Goal: Task Accomplishment & Management: Use online tool/utility

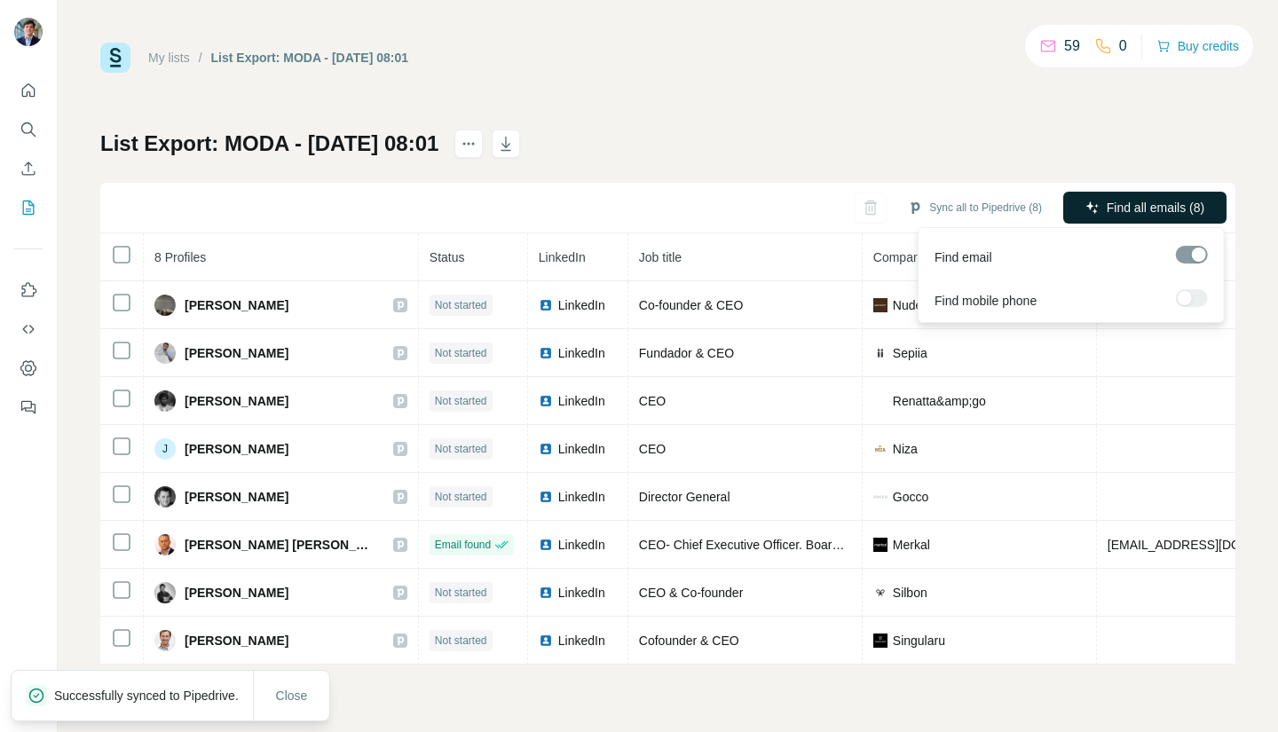
click at [1166, 205] on span "Find all emails (8)" at bounding box center [1156, 208] width 98 height 18
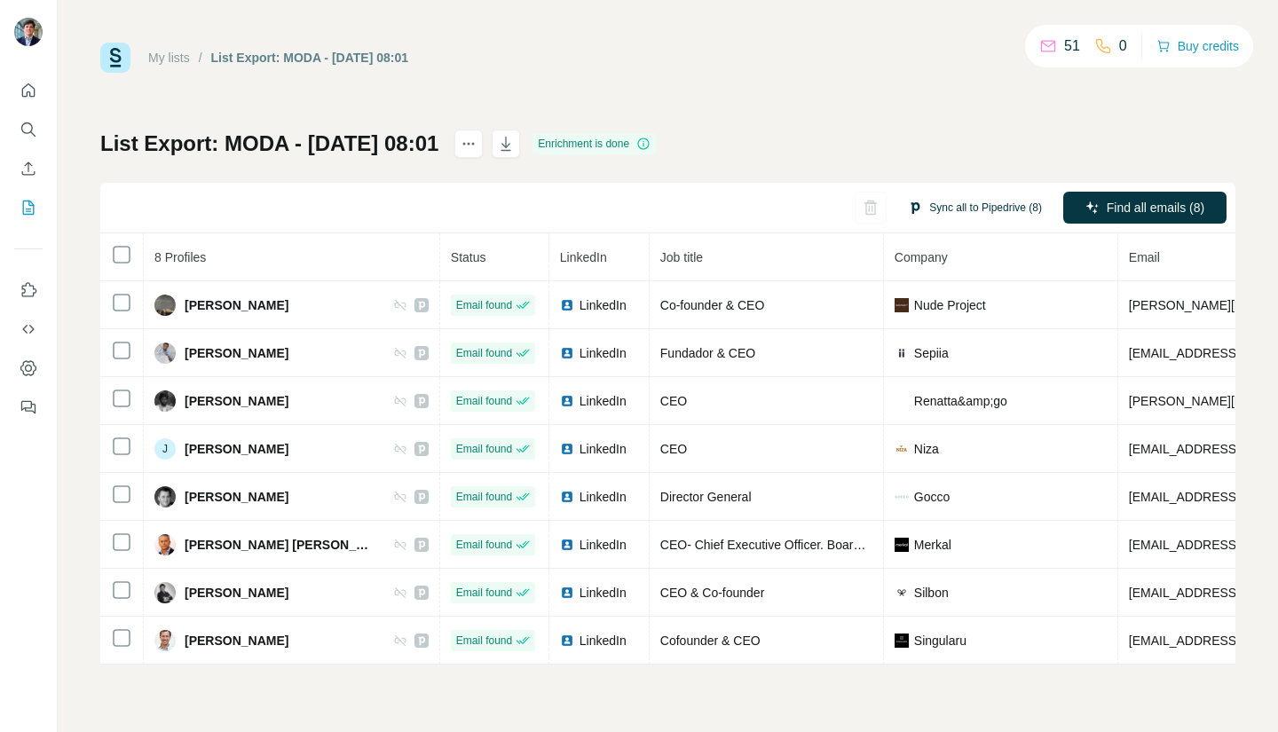
click at [983, 203] on button "Sync all to Pipedrive (8)" at bounding box center [974, 207] width 159 height 27
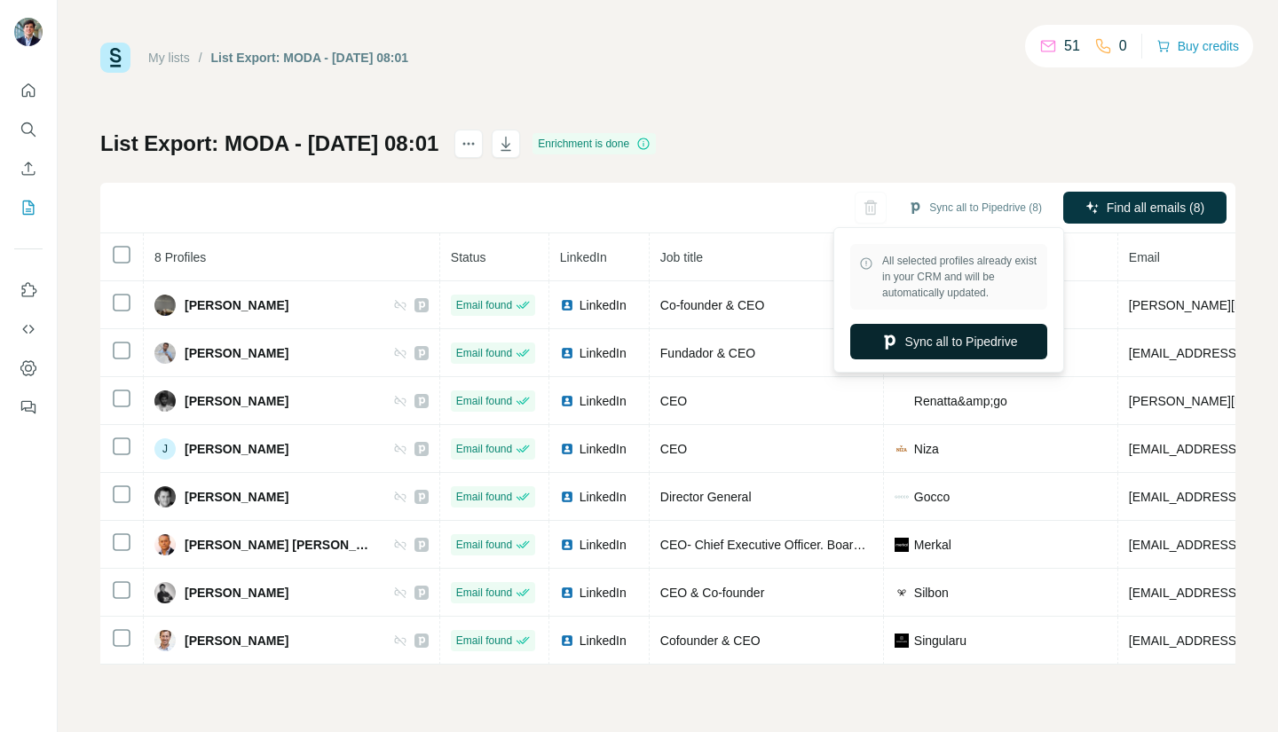
click at [979, 332] on button "Sync all to Pipedrive" at bounding box center [948, 341] width 197 height 35
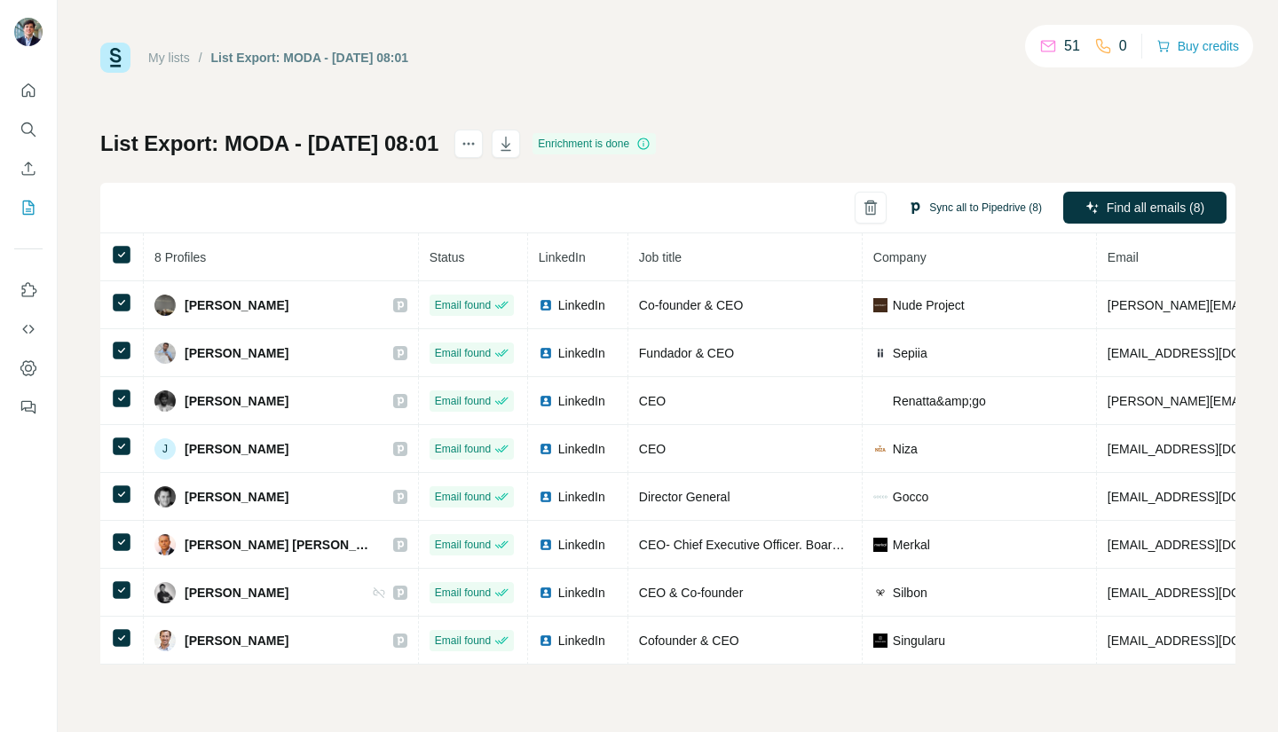
click at [948, 207] on button "Sync all to Pipedrive (8)" at bounding box center [974, 207] width 159 height 27
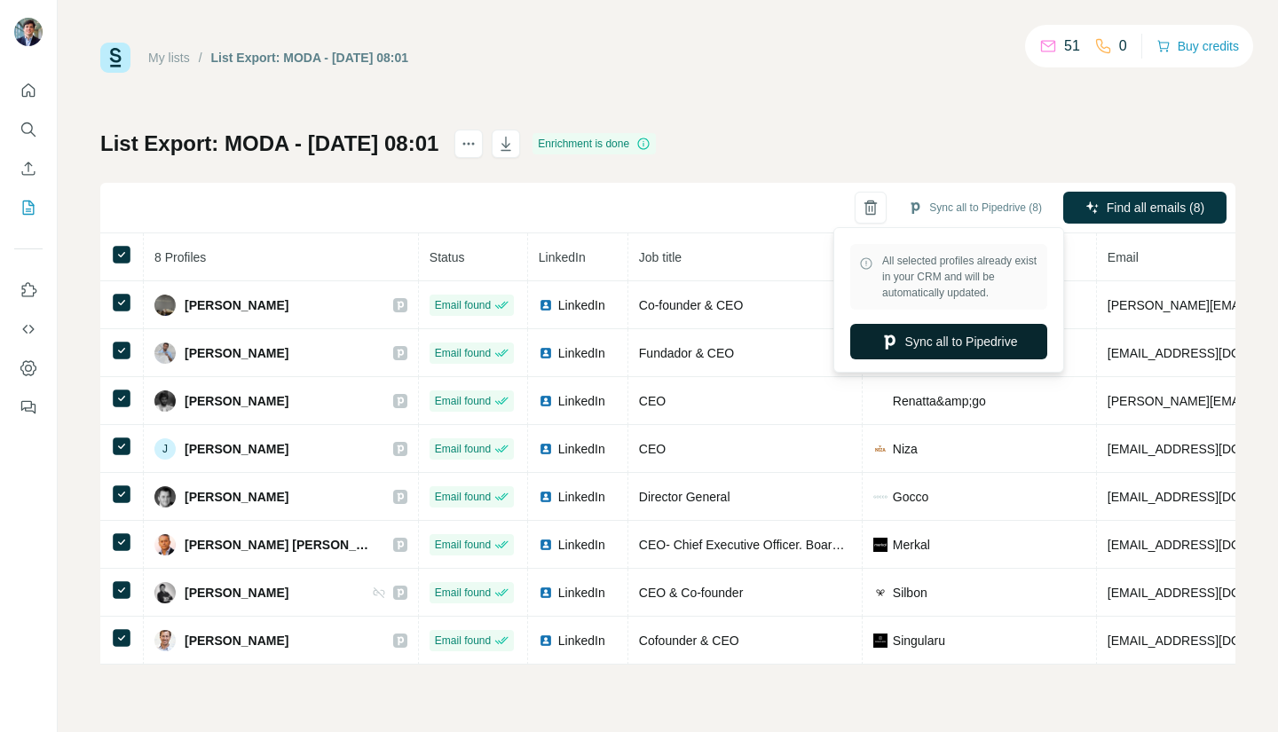
click at [970, 342] on button "Sync all to Pipedrive" at bounding box center [948, 341] width 197 height 35
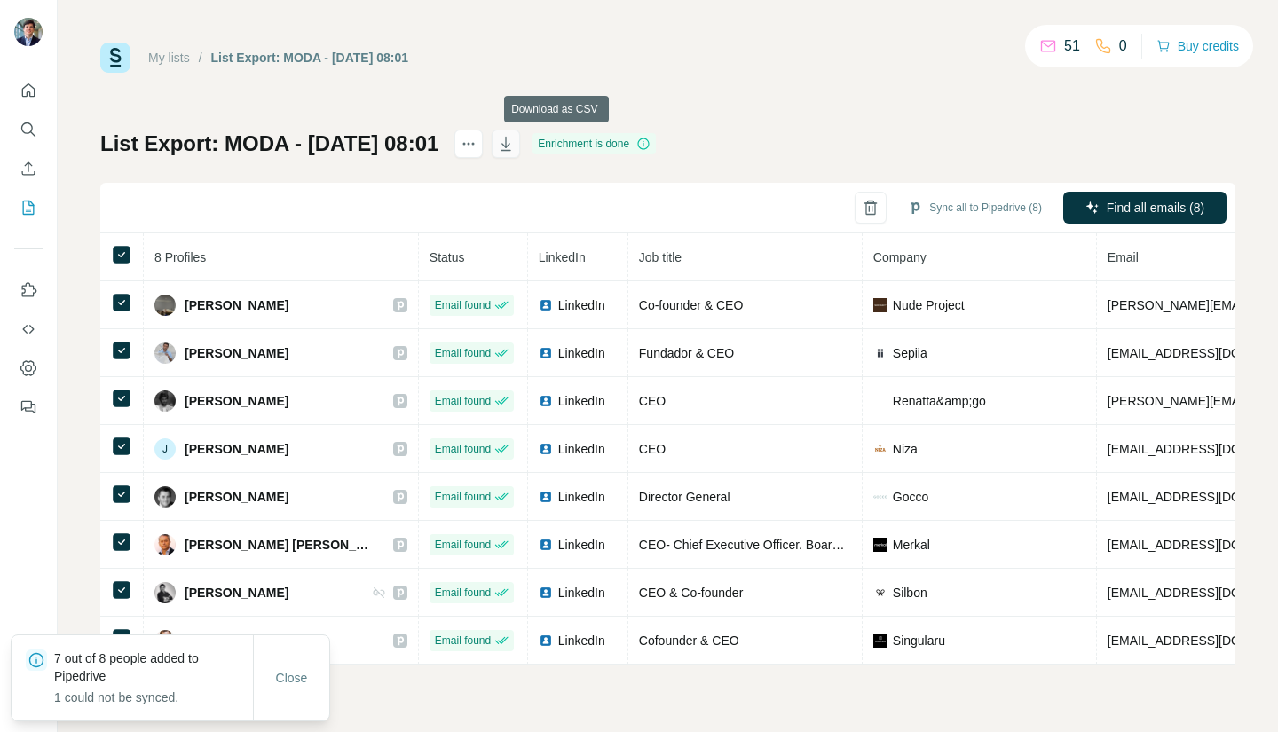
click at [515, 147] on icon "button" at bounding box center [506, 144] width 18 height 18
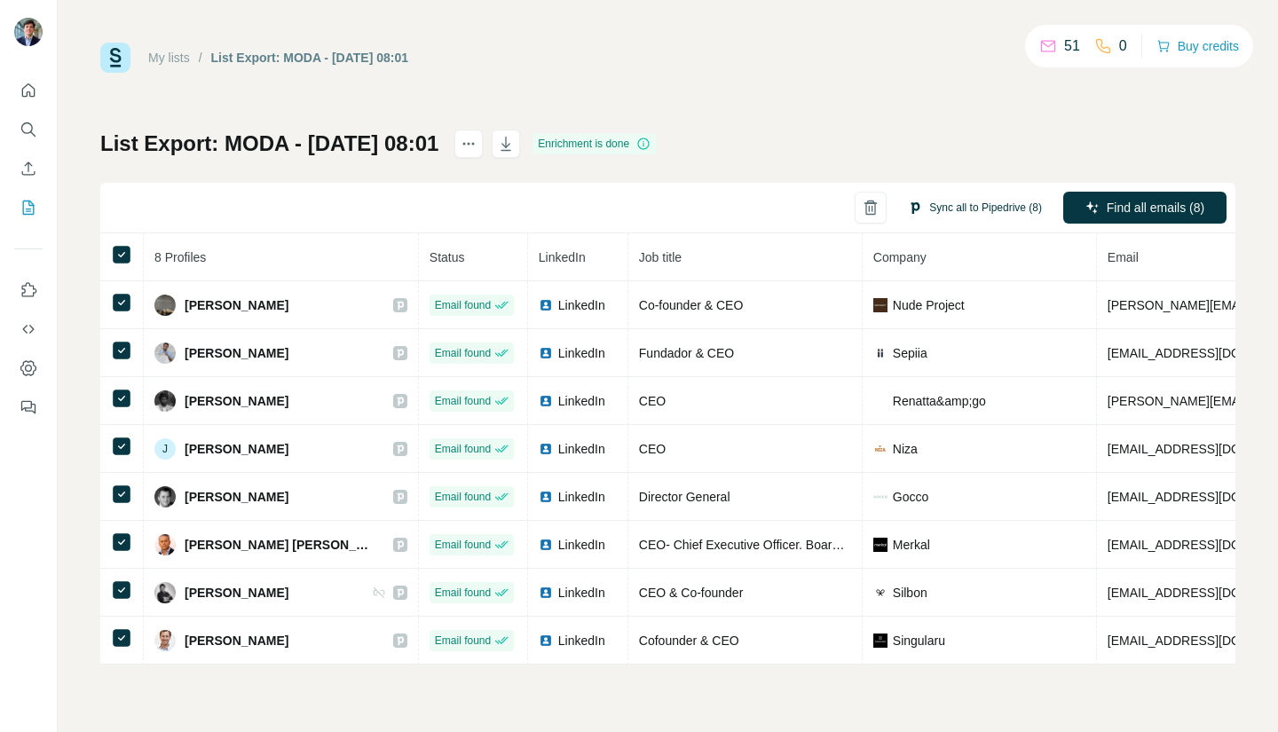
click at [980, 214] on button "Sync all to Pipedrive (8)" at bounding box center [974, 207] width 159 height 27
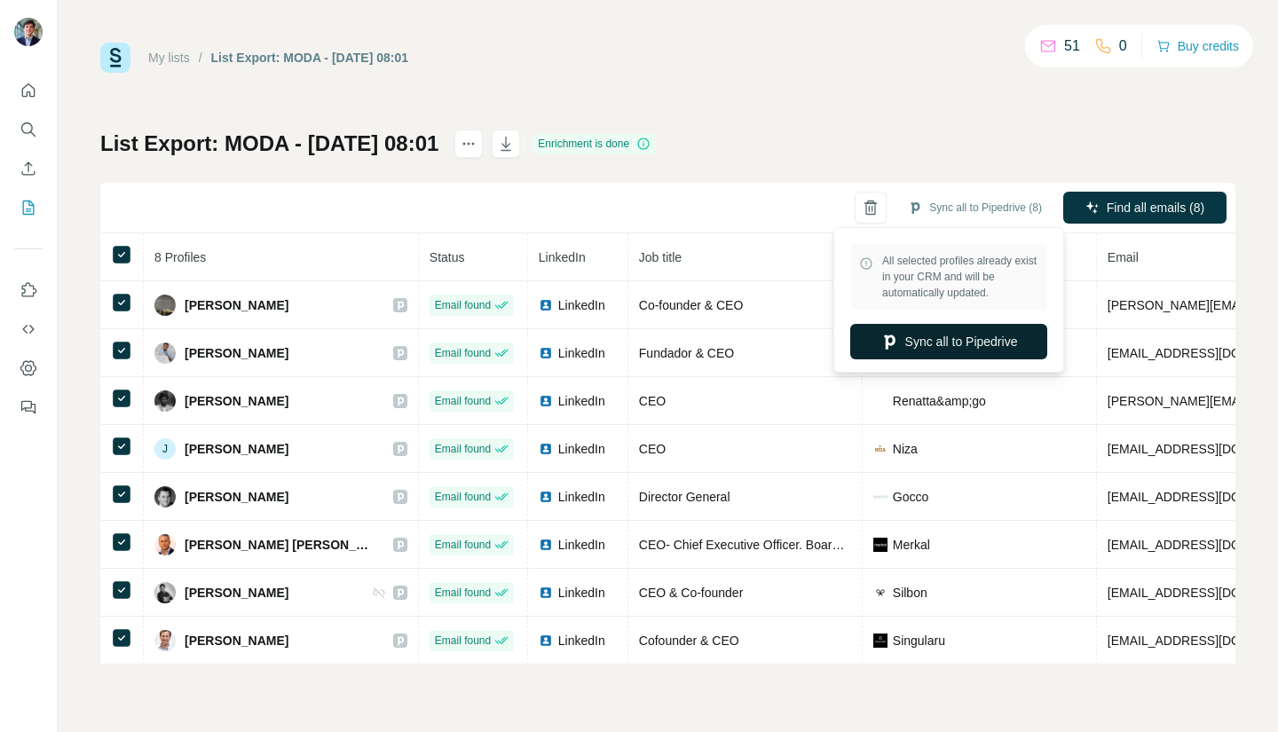
click at [958, 341] on button "Sync all to Pipedrive" at bounding box center [948, 341] width 197 height 35
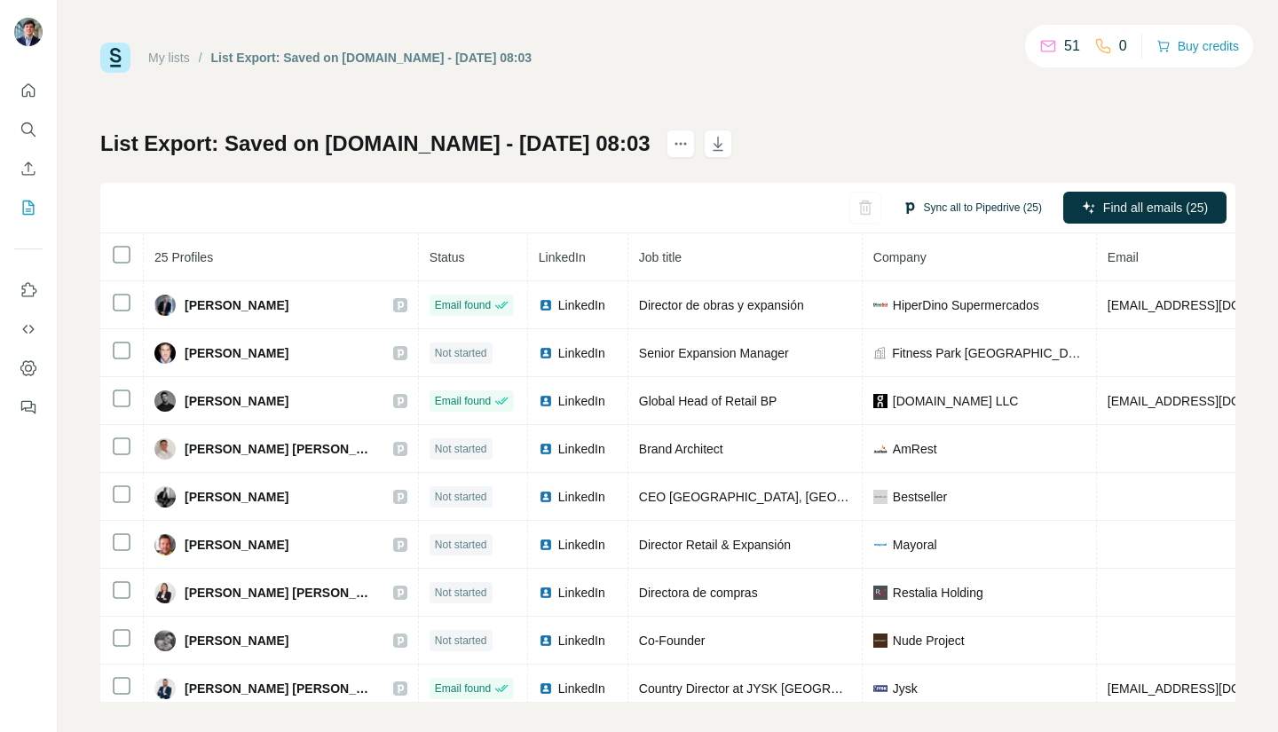
click at [981, 210] on button "Sync all to Pipedrive (25)" at bounding box center [972, 207] width 164 height 27
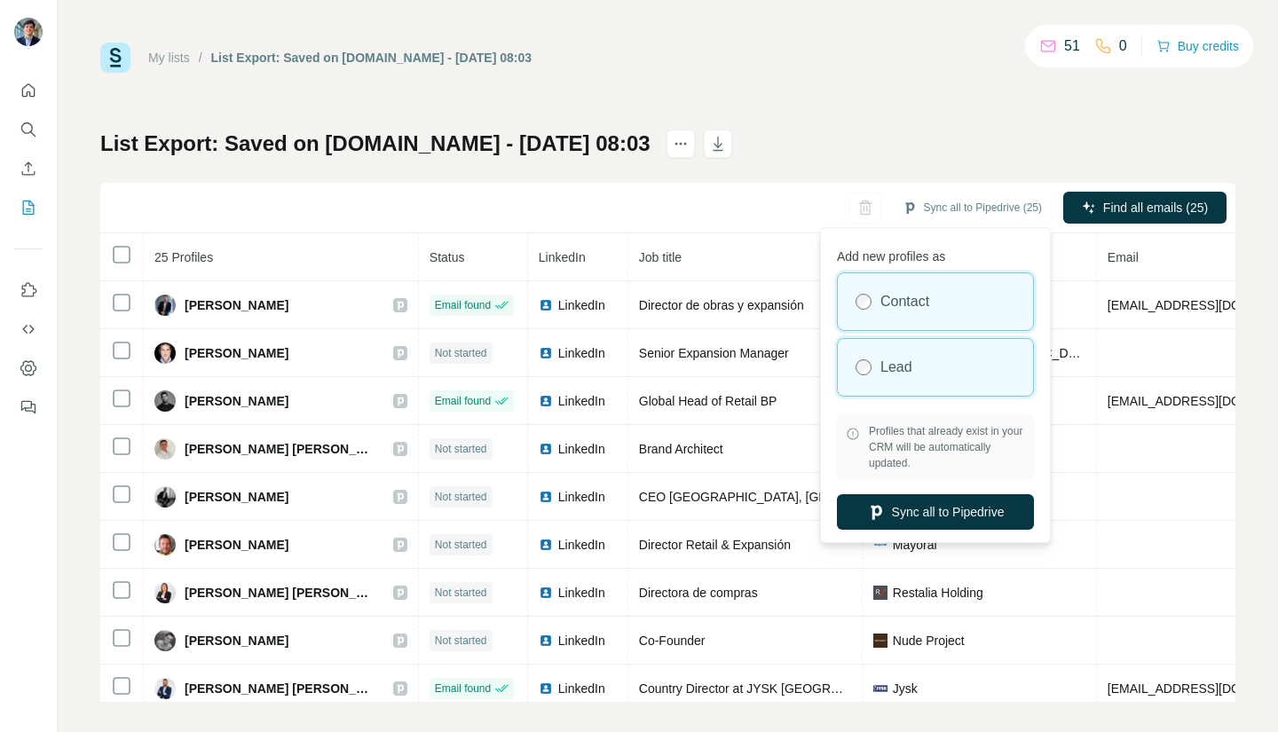
click at [943, 374] on div "Lead" at bounding box center [935, 367] width 195 height 57
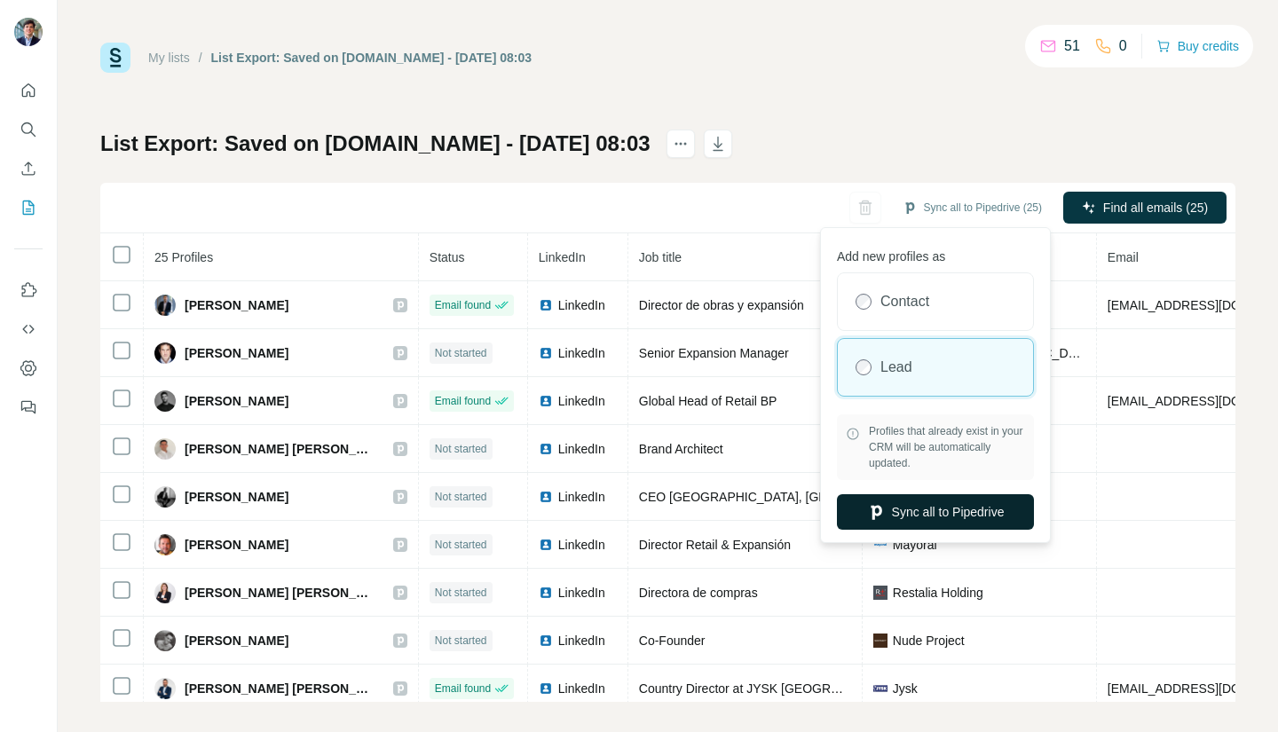
click at [963, 513] on button "Sync all to Pipedrive" at bounding box center [935, 511] width 197 height 35
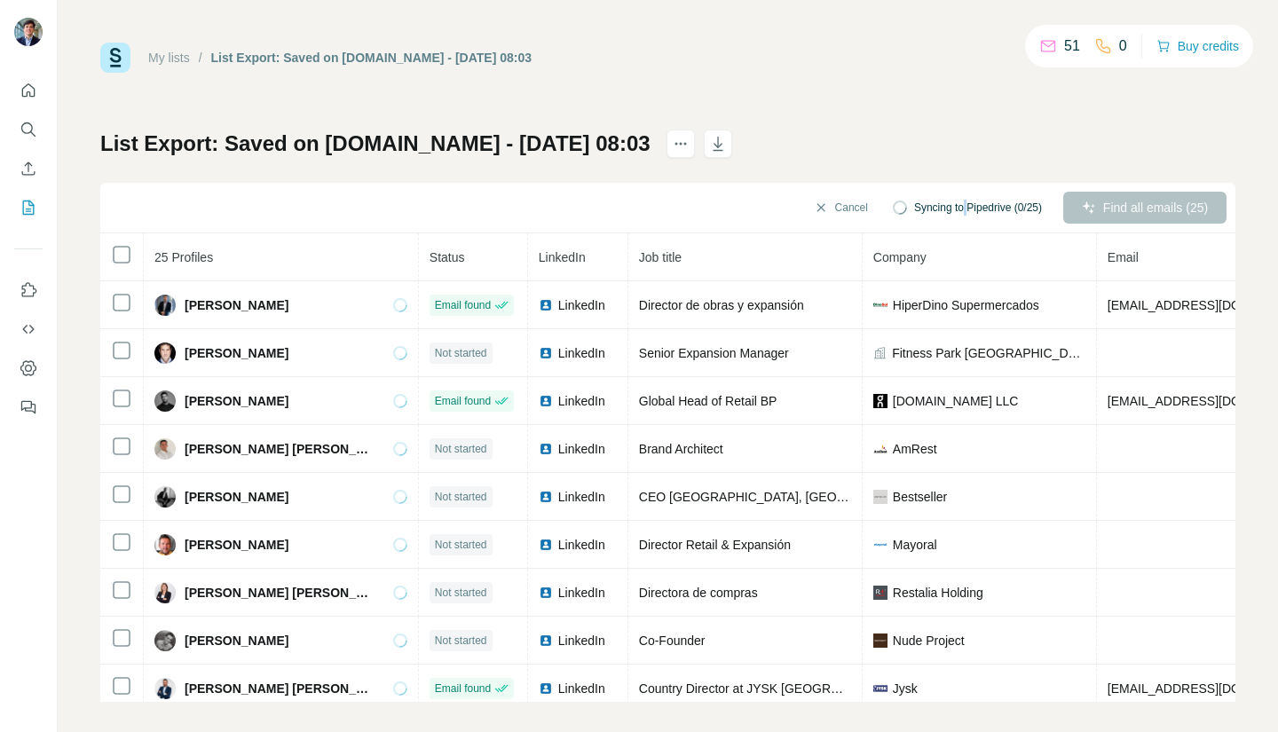
click at [944, 209] on span "Syncing to Pipedrive (0/25)" at bounding box center [978, 208] width 128 height 16
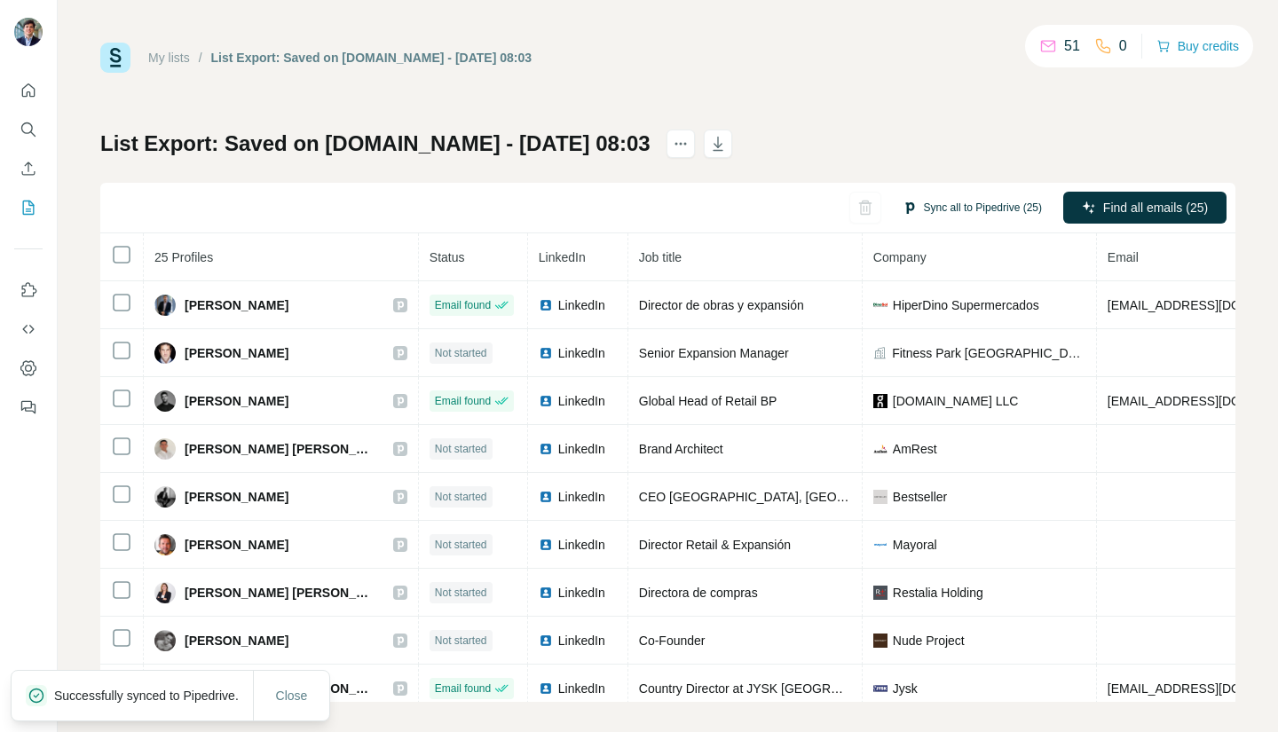
click at [915, 204] on button "Sync all to Pipedrive (25)" at bounding box center [972, 207] width 164 height 27
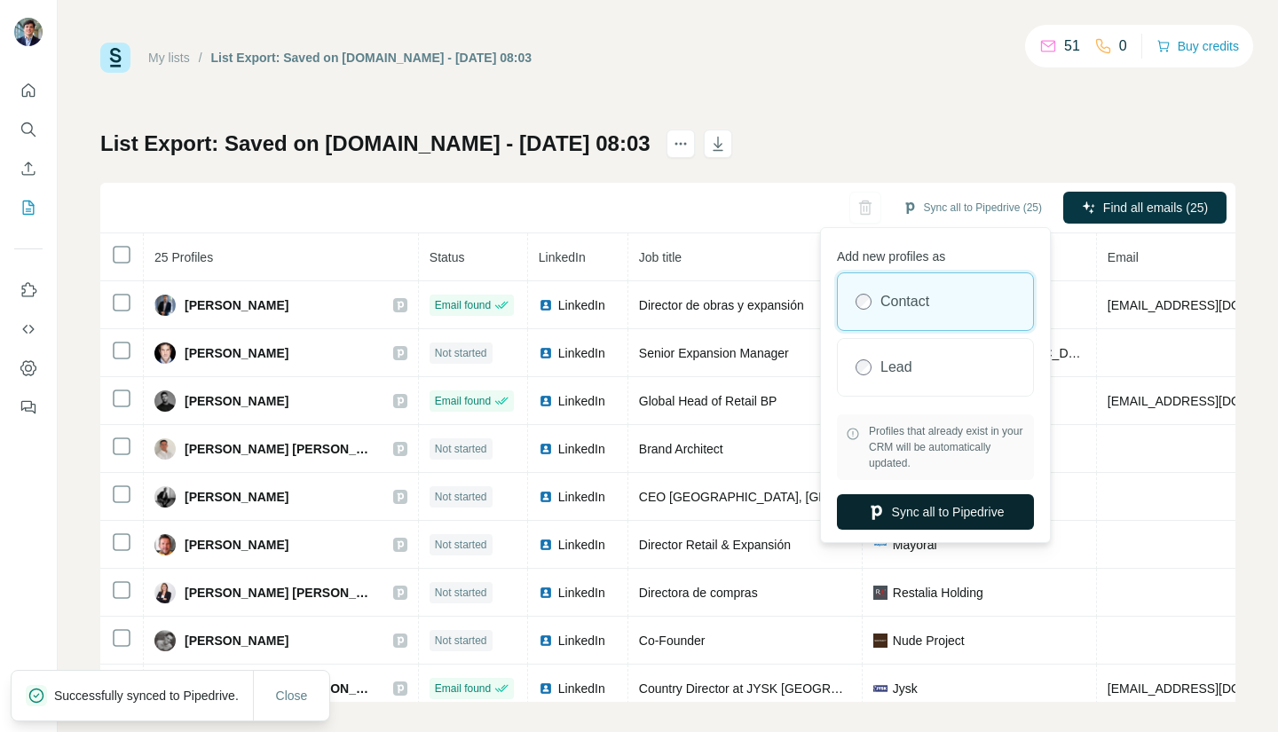
click at [950, 518] on button "Sync all to Pipedrive" at bounding box center [935, 511] width 197 height 35
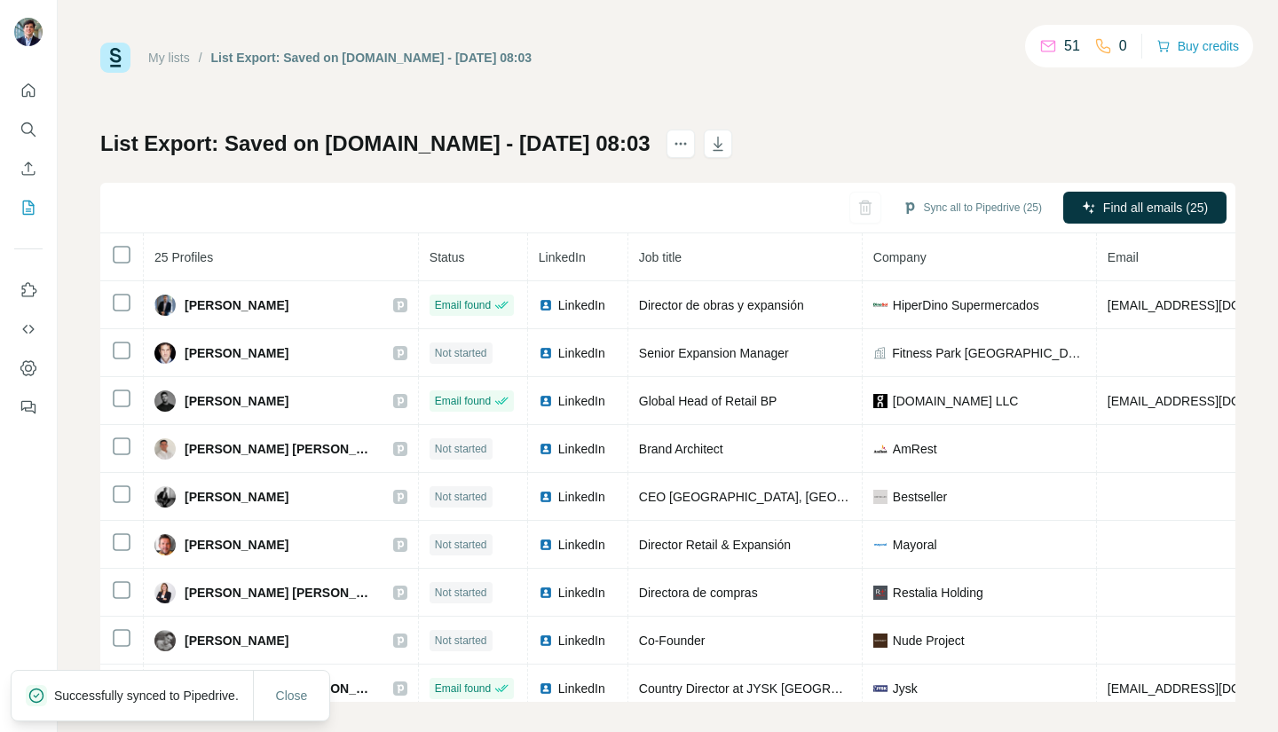
click at [176, 63] on link "My lists" at bounding box center [169, 58] width 42 height 14
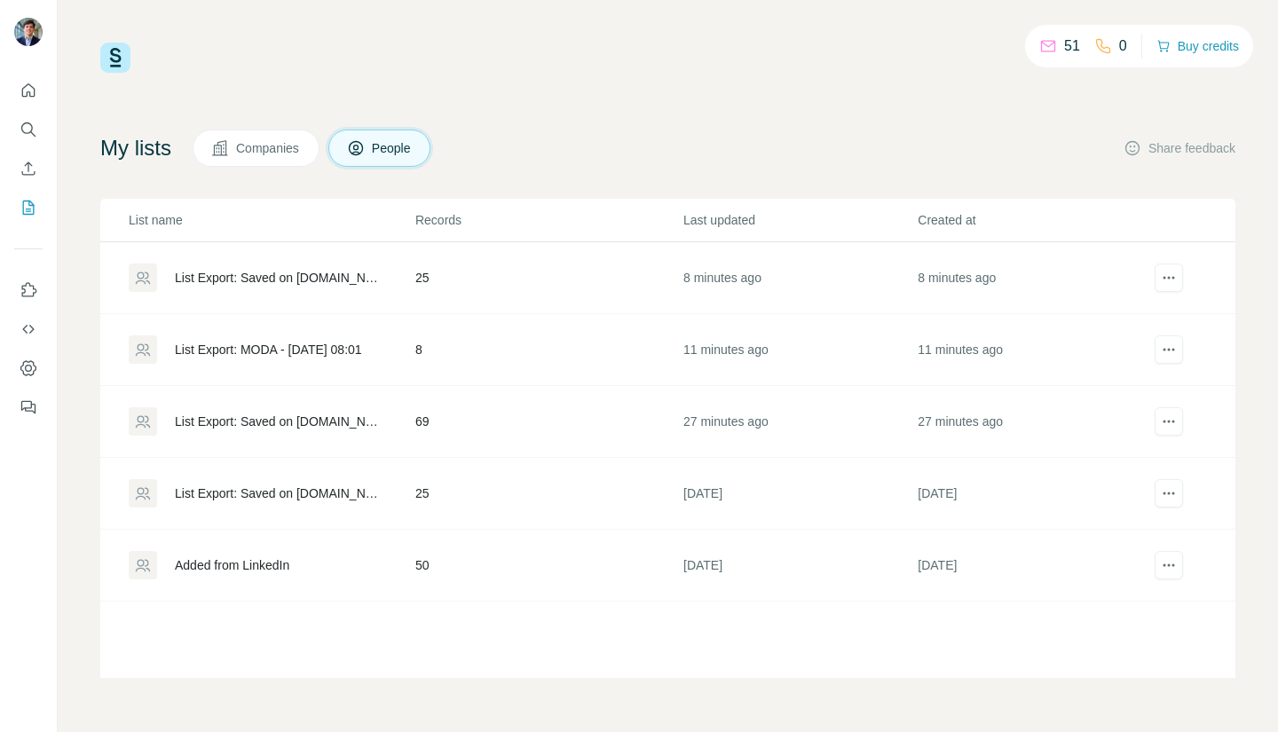
click at [114, 59] on img at bounding box center [115, 58] width 30 height 30
